Goal: Task Accomplishment & Management: Complete application form

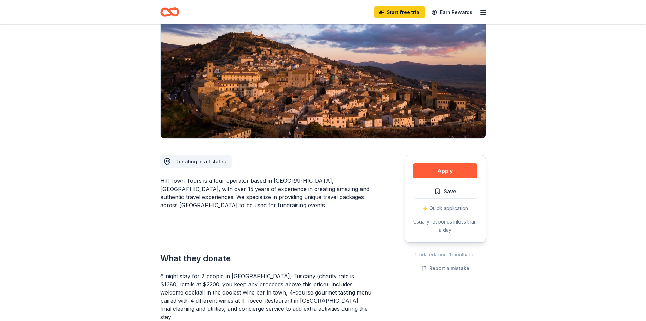
scroll to position [136, 0]
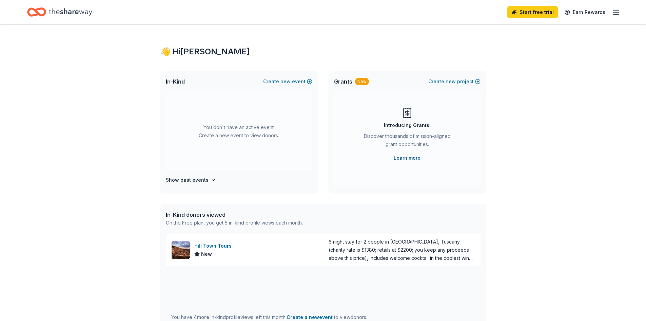
click at [409, 159] on link "Learn more" at bounding box center [407, 158] width 27 height 8
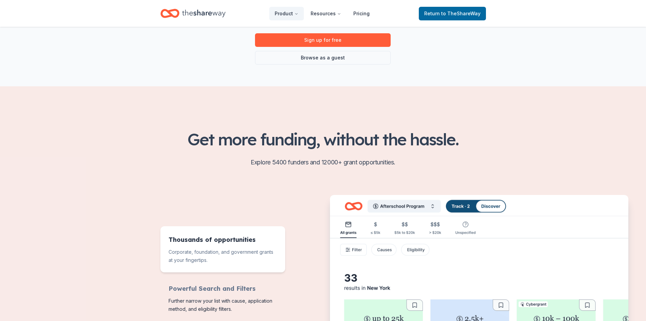
scroll to position [68, 0]
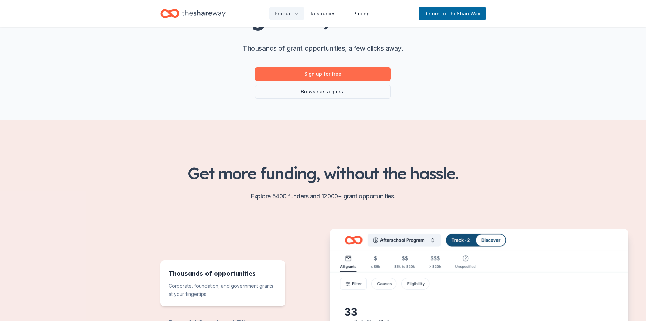
click at [340, 72] on link "Sign up for free" at bounding box center [323, 74] width 136 height 14
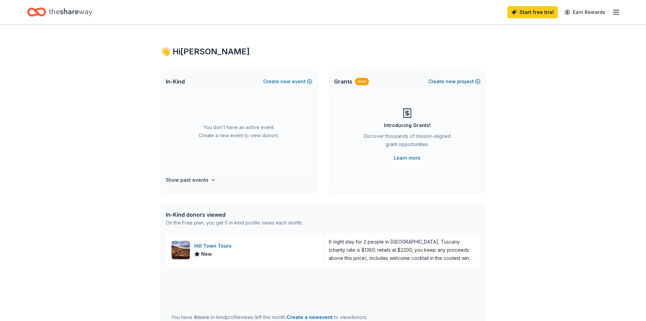
click at [466, 81] on button "Create new project" at bounding box center [455, 81] width 52 height 8
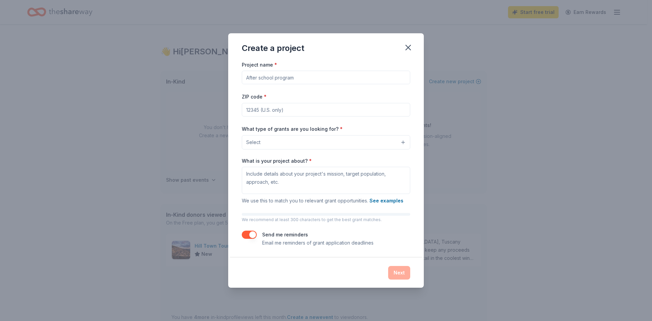
click at [268, 79] on input "Project name *" at bounding box center [326, 78] width 168 height 14
click at [404, 46] on icon "button" at bounding box center [408, 48] width 10 height 10
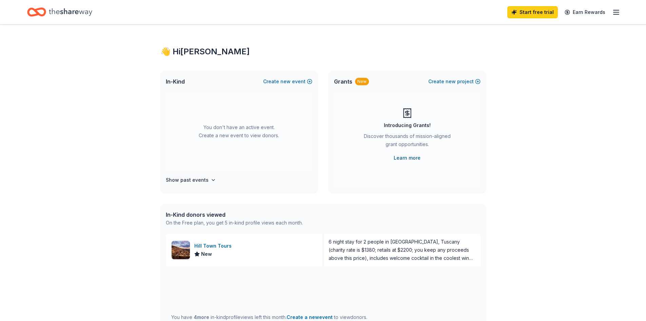
click at [409, 156] on link "Learn more" at bounding box center [407, 158] width 27 height 8
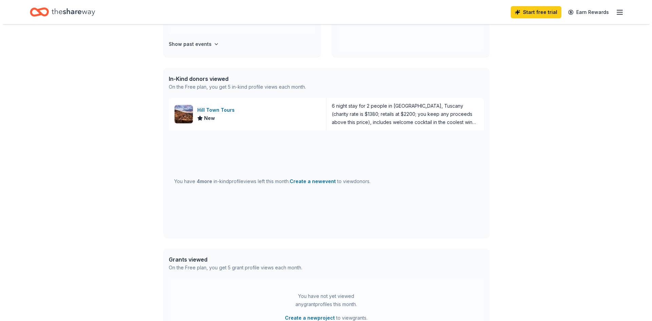
scroll to position [226, 0]
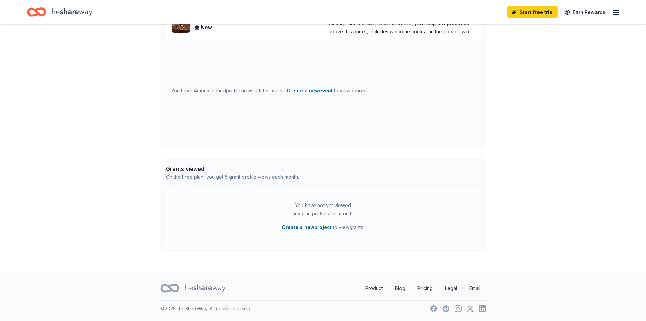
click at [289, 227] on button "Create a new project" at bounding box center [307, 227] width 50 height 8
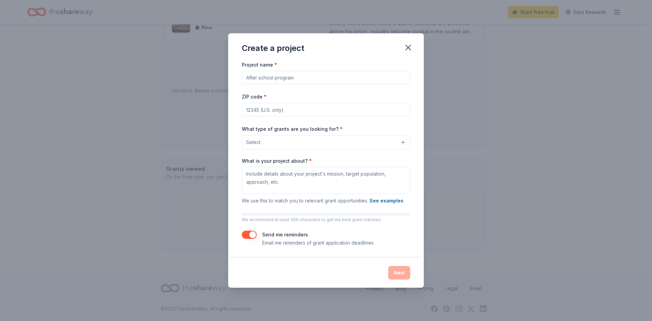
click at [261, 80] on input "Project name *" at bounding box center [326, 78] width 168 height 14
type input "Fall Career & College Tour"
click at [269, 108] on input "ZIP code *" at bounding box center [326, 110] width 168 height 14
type input "40509"
click at [278, 148] on button "Select" at bounding box center [326, 142] width 168 height 14
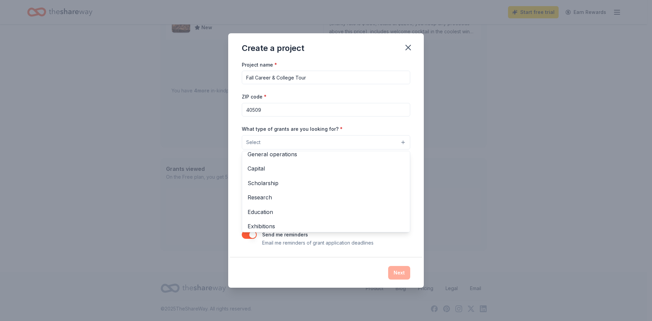
scroll to position [19, 0]
click at [343, 169] on span "Capital" at bounding box center [325, 169] width 157 height 9
click at [313, 197] on span "Education" at bounding box center [325, 198] width 157 height 9
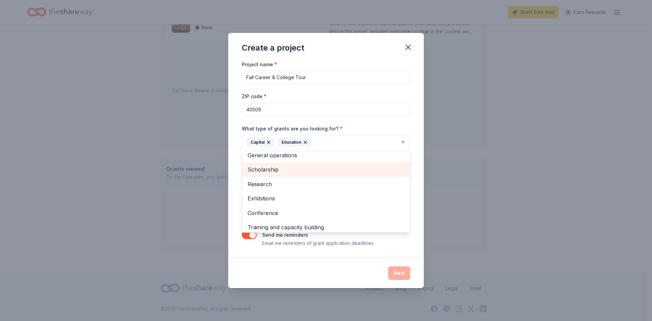
click at [316, 172] on span "Scholarship" at bounding box center [325, 169] width 157 height 9
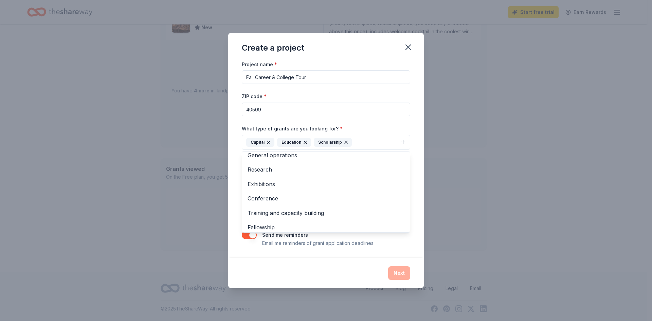
click at [380, 121] on div "Project name * Fall Career & College Tour ZIP code * 40509 What type of grants …" at bounding box center [326, 153] width 168 height 187
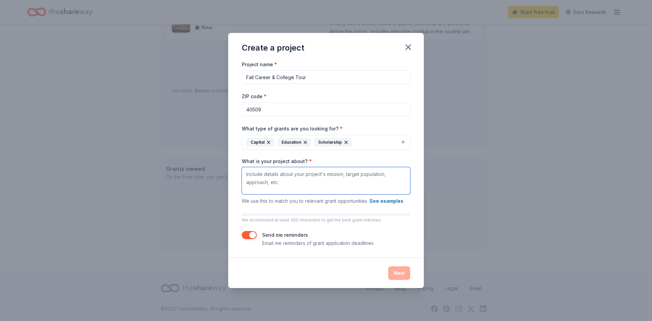
click at [268, 181] on textarea "What is your project about? *" at bounding box center [326, 180] width 168 height 27
click at [261, 184] on textarea "What is your project about? *" at bounding box center [326, 180] width 168 height 27
paste textarea "This project is designed to engage parents in a college tour experience that hi…"
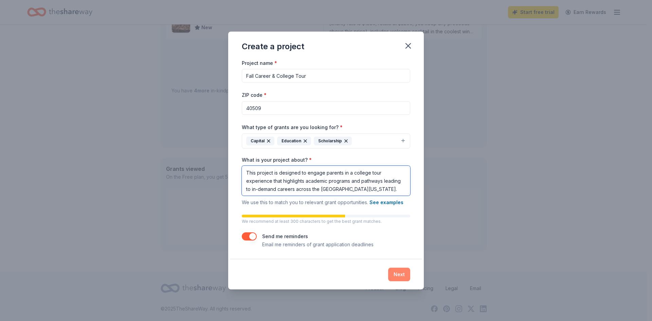
type textarea "This project is designed to engage parents in a college tour experience that hi…"
click at [400, 272] on button "Next" at bounding box center [399, 274] width 22 height 14
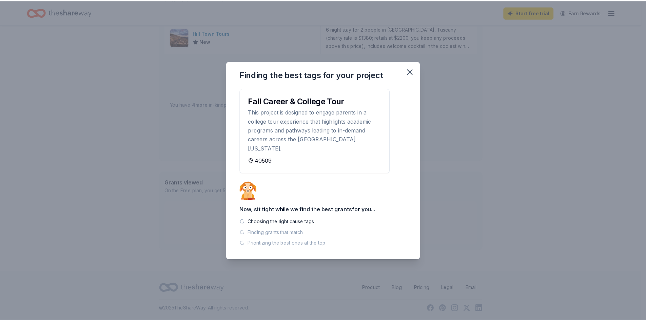
scroll to position [213, 0]
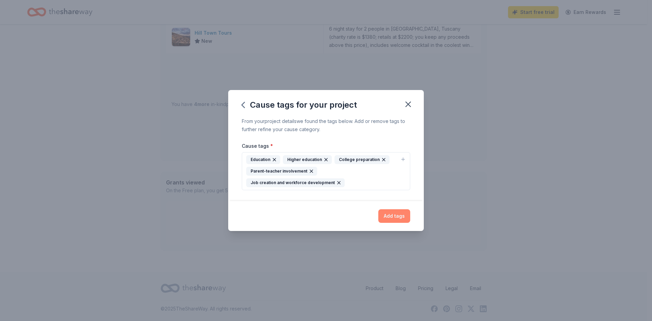
click at [391, 220] on button "Add tags" at bounding box center [394, 216] width 32 height 14
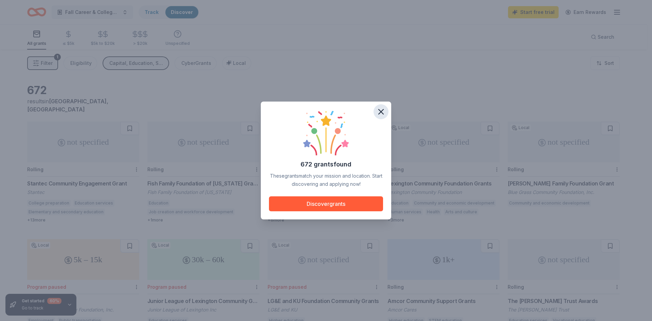
click at [384, 112] on icon "button" at bounding box center [381, 112] width 10 height 10
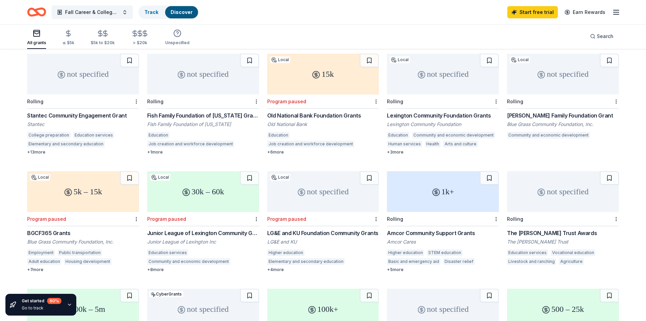
scroll to position [34, 0]
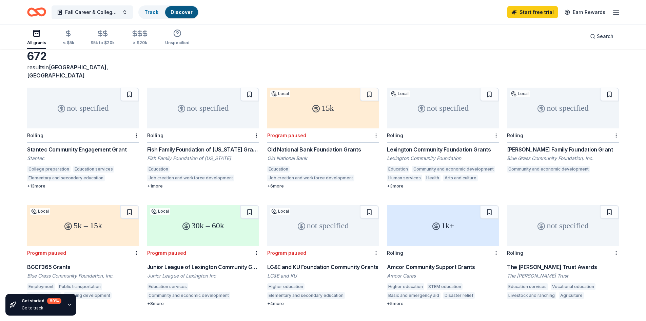
click at [397, 181] on div "not specified Rolling Stantec Community Engagement Grant Stantec College prepar…" at bounding box center [323, 314] width 592 height 453
click at [397, 183] on div "+ 3 more" at bounding box center [443, 185] width 112 height 5
click at [556, 106] on div "not specified" at bounding box center [563, 108] width 112 height 41
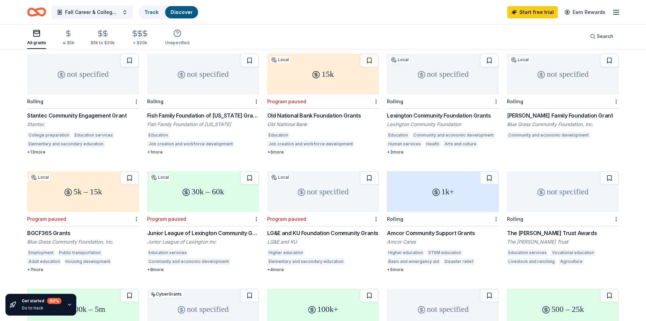
click at [83, 182] on div "5k – 15k" at bounding box center [83, 191] width 112 height 41
click at [323, 191] on div "not specified" at bounding box center [323, 191] width 112 height 41
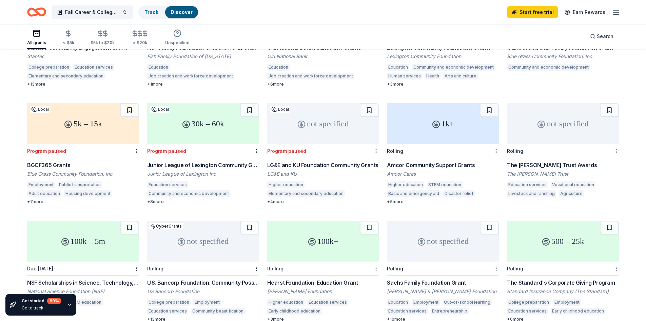
scroll to position [170, 0]
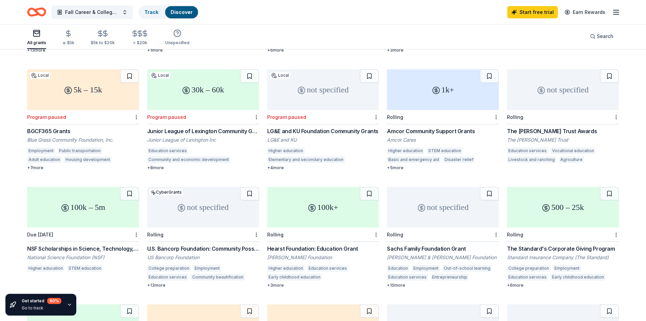
click at [210, 197] on div "not specified" at bounding box center [203, 207] width 112 height 41
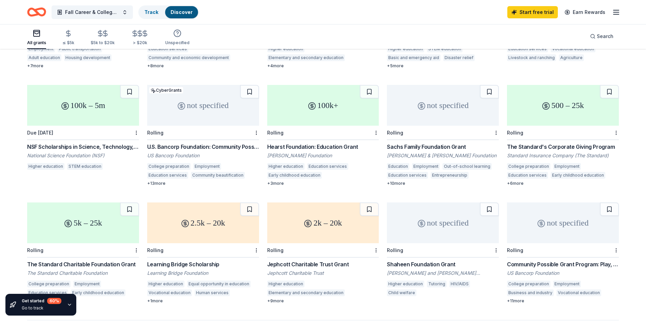
scroll to position [305, 0]
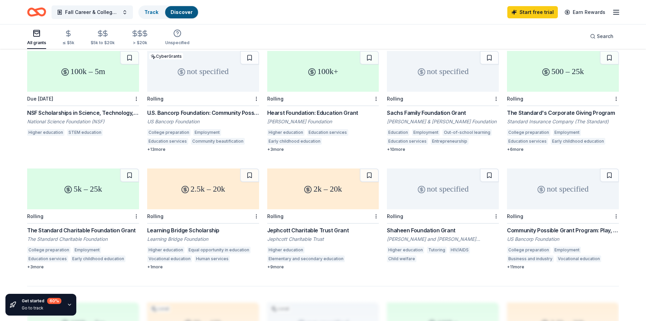
click at [183, 209] on div "Rolling" at bounding box center [203, 216] width 112 height 14
click at [107, 195] on div "5k – 25k" at bounding box center [83, 188] width 112 height 41
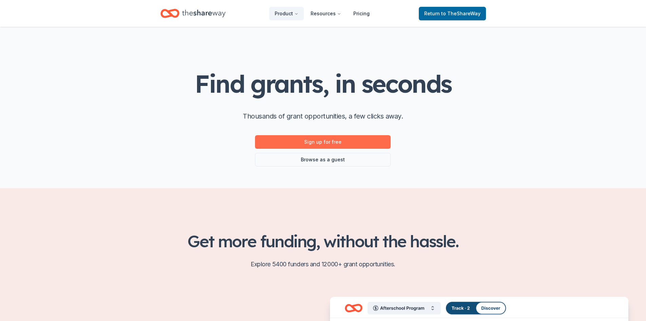
click at [345, 145] on link "Sign up for free" at bounding box center [323, 142] width 136 height 14
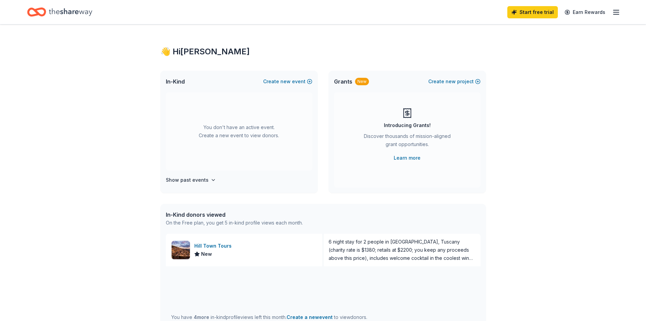
click at [347, 81] on span "Grants" at bounding box center [343, 81] width 18 height 8
click at [623, 14] on div "Start free trial Earn Rewards" at bounding box center [323, 12] width 646 height 24
click at [618, 13] on icon "button" at bounding box center [617, 12] width 8 height 8
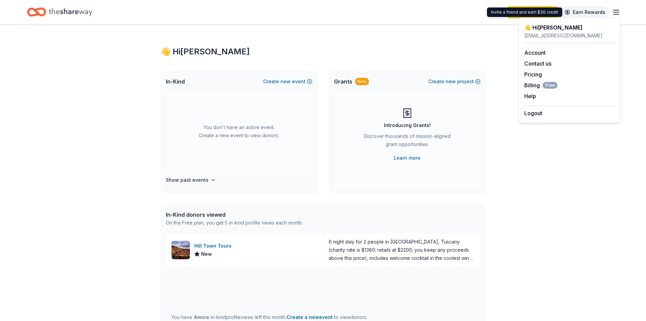
click at [591, 14] on link "Earn Rewards" at bounding box center [585, 12] width 49 height 12
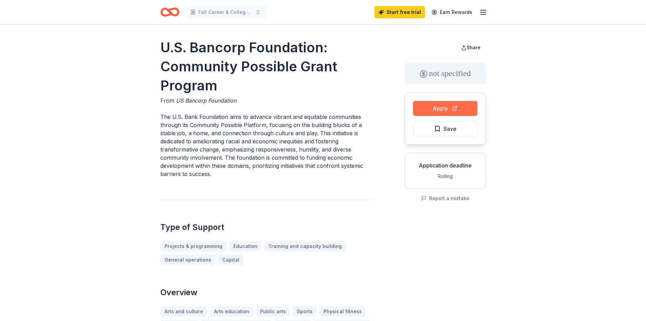
click at [448, 110] on button "Apply" at bounding box center [445, 108] width 64 height 15
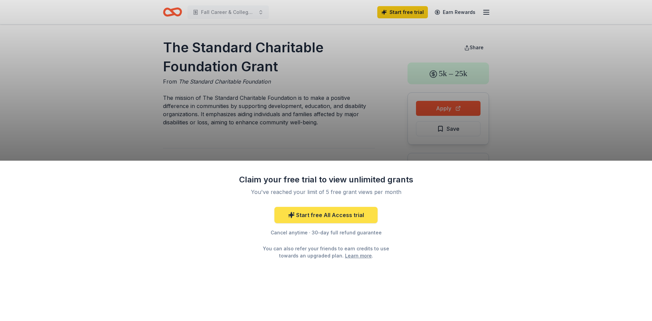
click at [341, 217] on link "Start free All Access trial" at bounding box center [325, 215] width 103 height 16
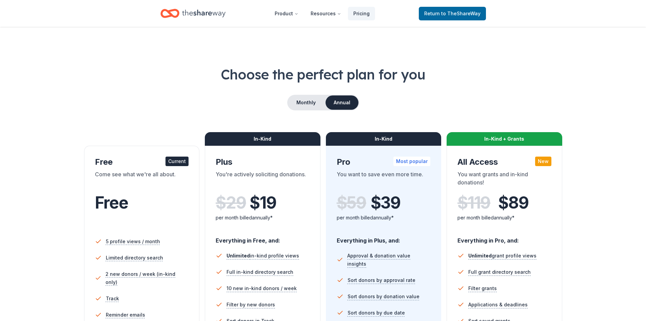
scroll to position [68, 0]
